Goal: Task Accomplishment & Management: Manage account settings

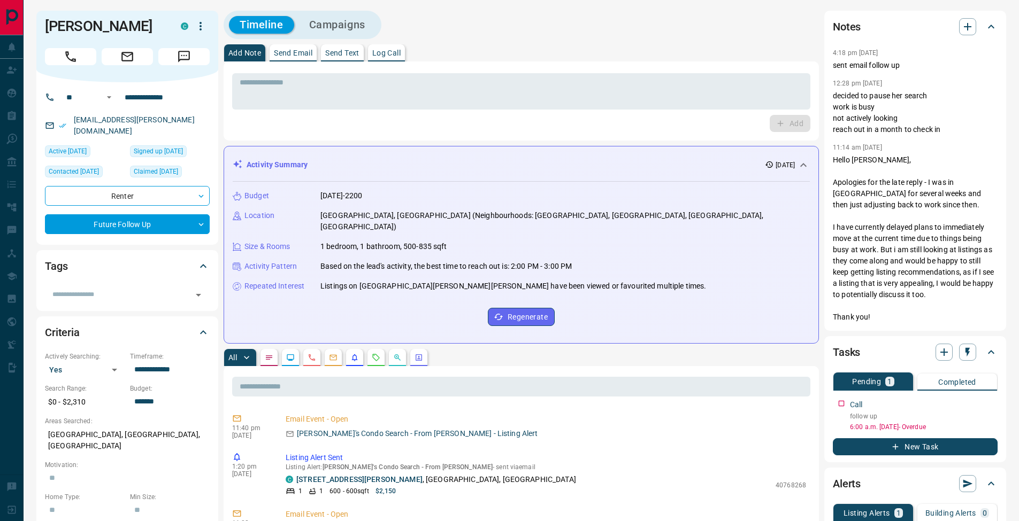
click at [400, 55] on p "Log Call" at bounding box center [386, 52] width 28 height 7
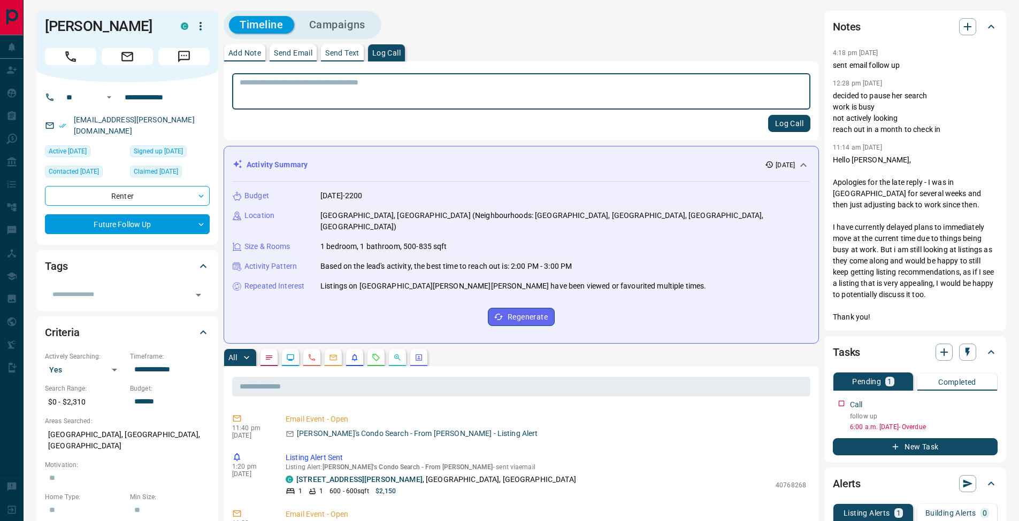
click at [800, 122] on button "Log Call" at bounding box center [789, 123] width 42 height 17
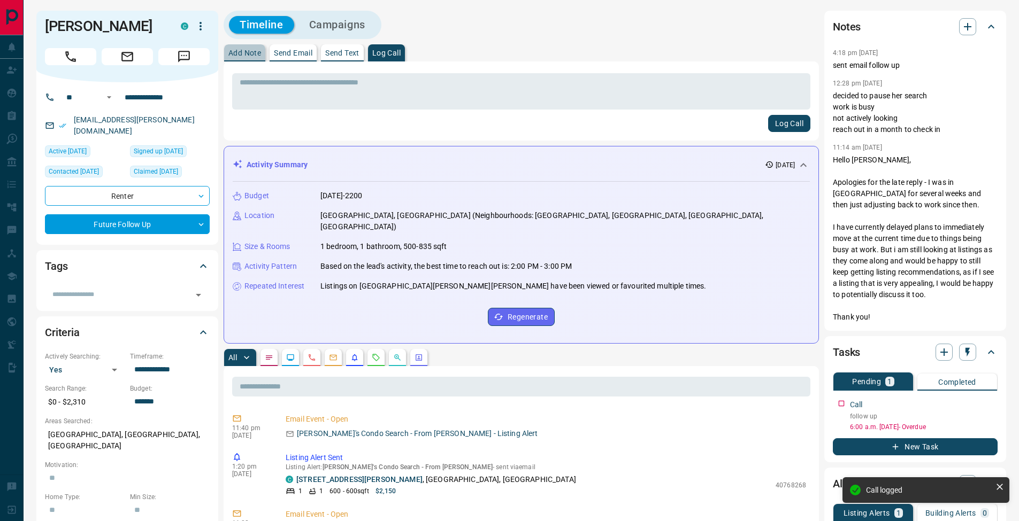
click at [242, 53] on p "Add Note" at bounding box center [244, 52] width 33 height 7
click at [261, 84] on textarea at bounding box center [521, 91] width 563 height 27
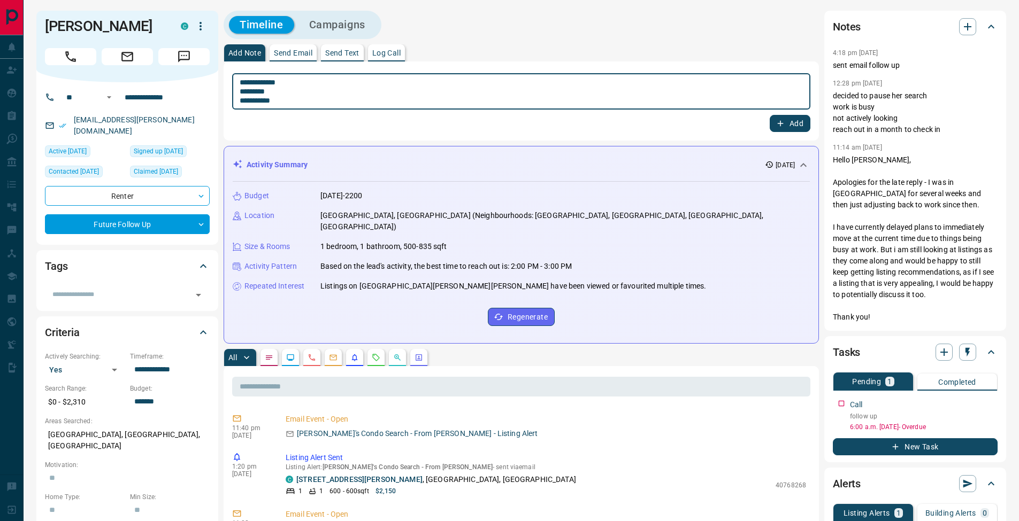
click at [244, 91] on textarea "**********" at bounding box center [521, 91] width 563 height 27
type textarea "**********"
click at [801, 125] on button "Add" at bounding box center [789, 123] width 41 height 17
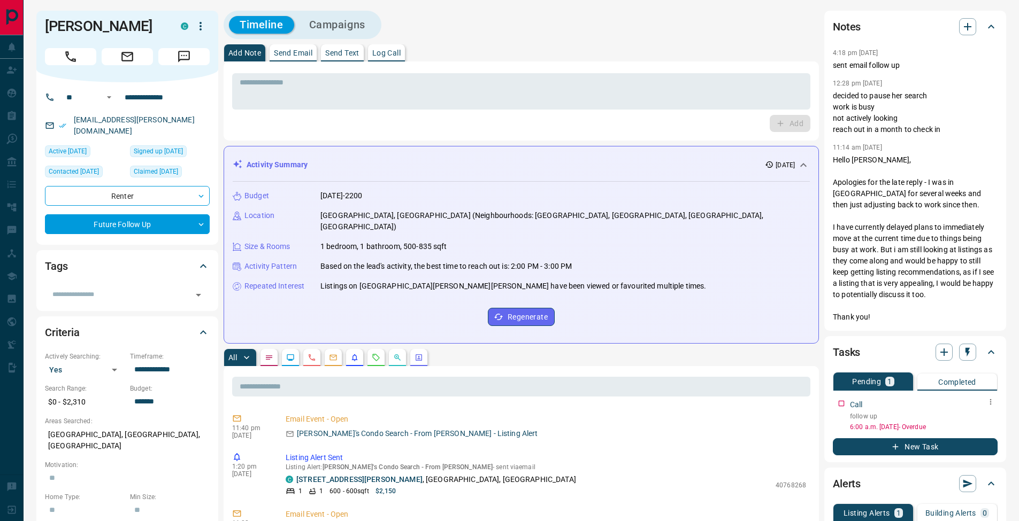
click at [992, 401] on icon "button" at bounding box center [990, 402] width 9 height 9
click at [983, 419] on li "Edit" at bounding box center [973, 422] width 47 height 16
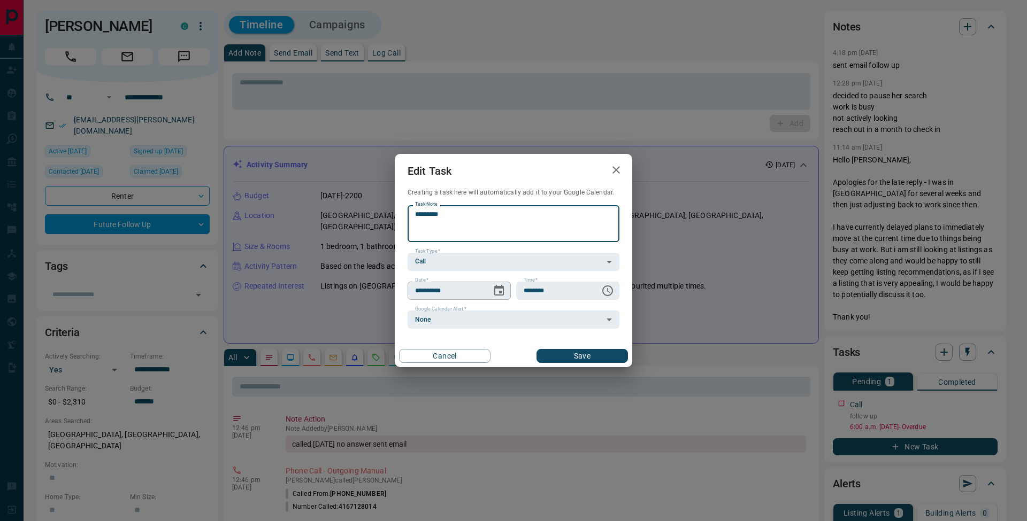
click at [502, 288] on icon "Choose date, selected date is Sep 11, 2025" at bounding box center [499, 290] width 10 height 11
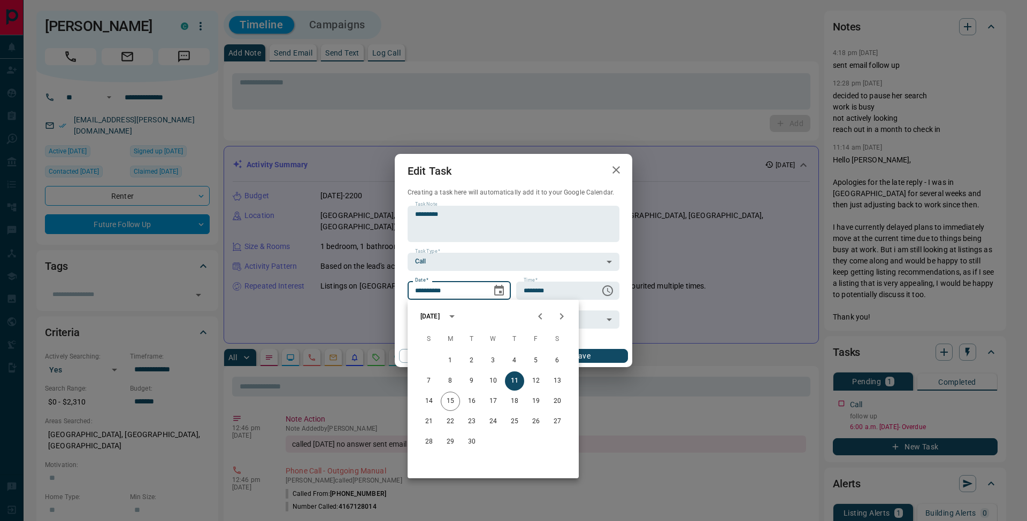
click at [557, 315] on icon "Next month" at bounding box center [561, 316] width 13 height 13
click at [558, 315] on icon "Next month" at bounding box center [561, 316] width 13 height 13
click at [476, 402] on button "11" at bounding box center [471, 401] width 19 height 19
type input "**********"
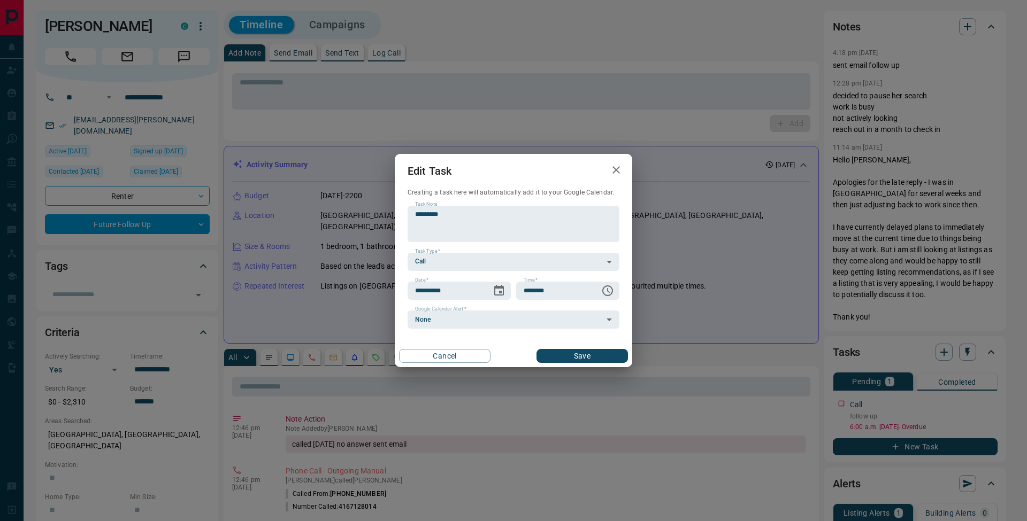
click at [599, 354] on button "Save" at bounding box center [581, 356] width 91 height 14
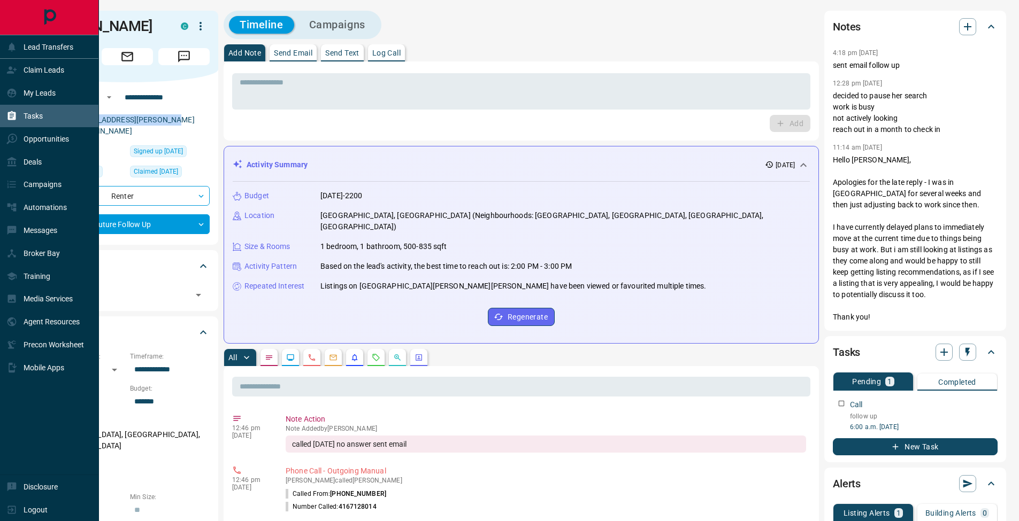
click at [12, 111] on icon at bounding box center [11, 116] width 11 height 11
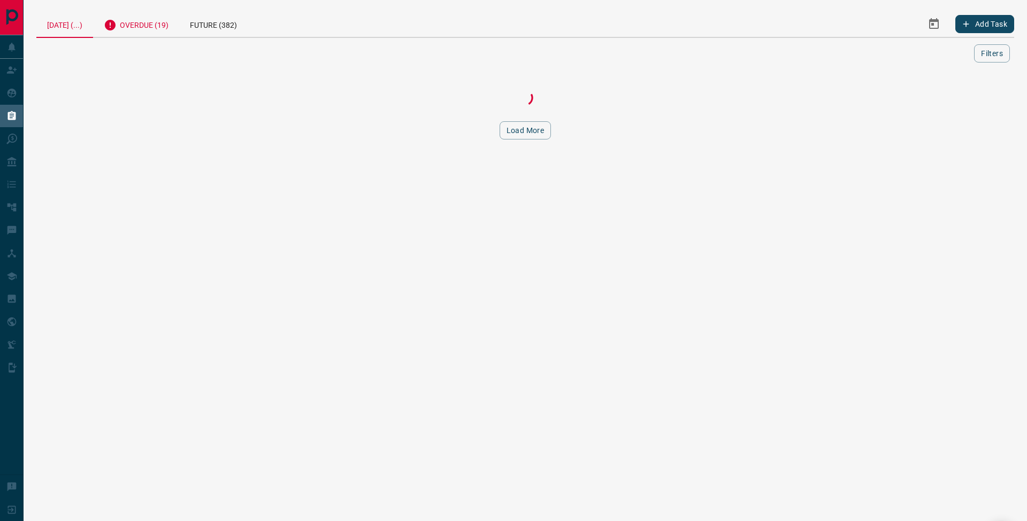
click at [164, 30] on div "Overdue (19)" at bounding box center [136, 24] width 86 height 26
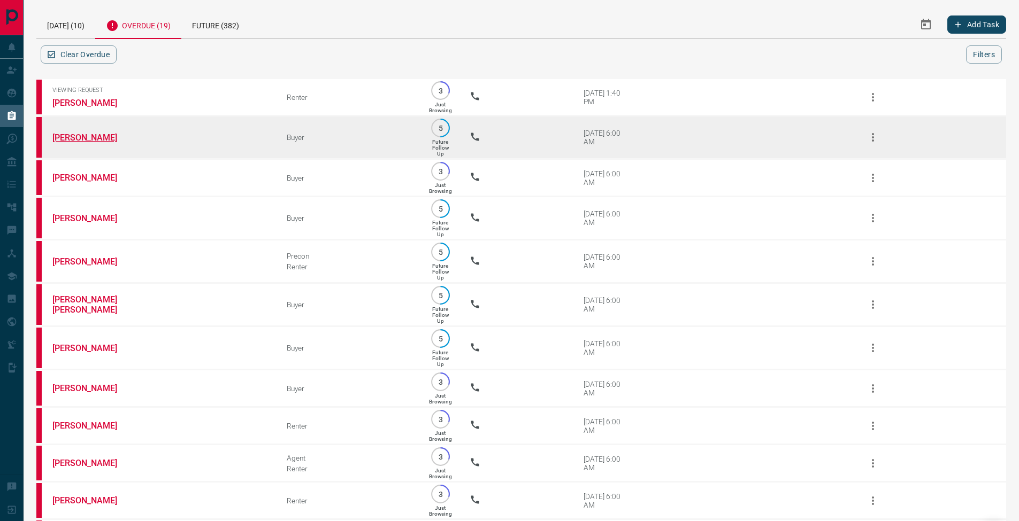
click at [88, 141] on link "[PERSON_NAME]" at bounding box center [92, 138] width 80 height 10
